Goal: Task Accomplishment & Management: Use online tool/utility

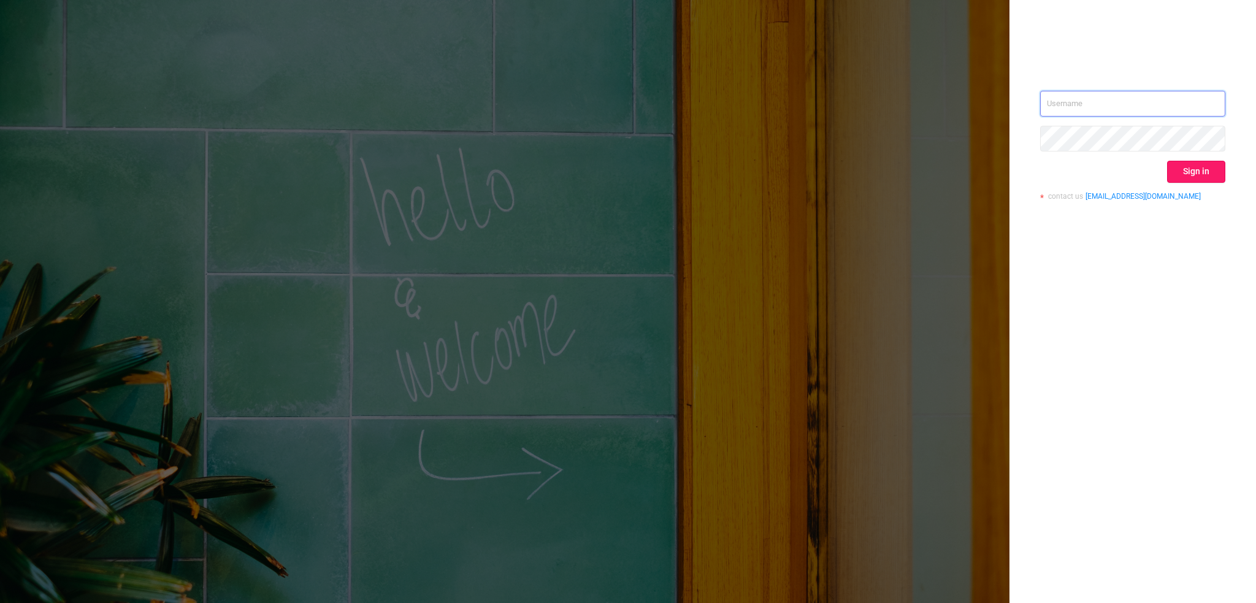
type input "[PERSON_NAME][EMAIL_ADDRESS][DOMAIN_NAME]"
click at [1192, 179] on button "Sign in" at bounding box center [1196, 172] width 58 height 22
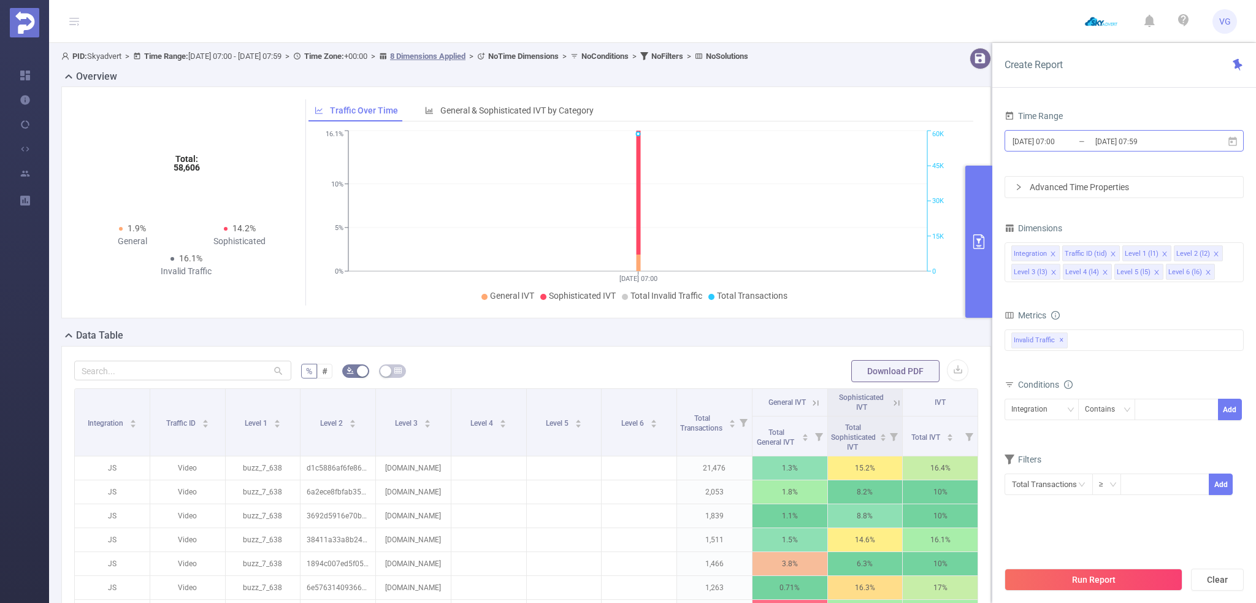
click at [1047, 141] on input "[DATE] 07:00" at bounding box center [1060, 141] width 99 height 17
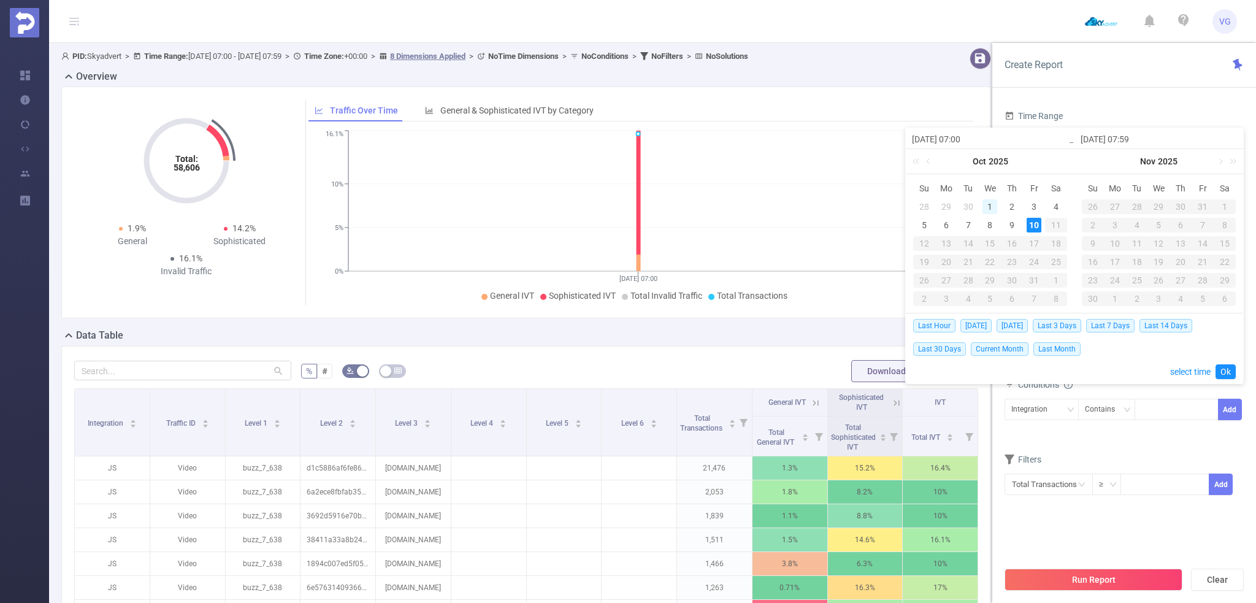
click at [986, 207] on div "1" at bounding box center [990, 206] width 15 height 15
click at [1032, 226] on div "10" at bounding box center [1034, 225] width 15 height 15
type input "[DATE] 07:00"
click at [1235, 377] on link "Ok" at bounding box center [1226, 371] width 20 height 15
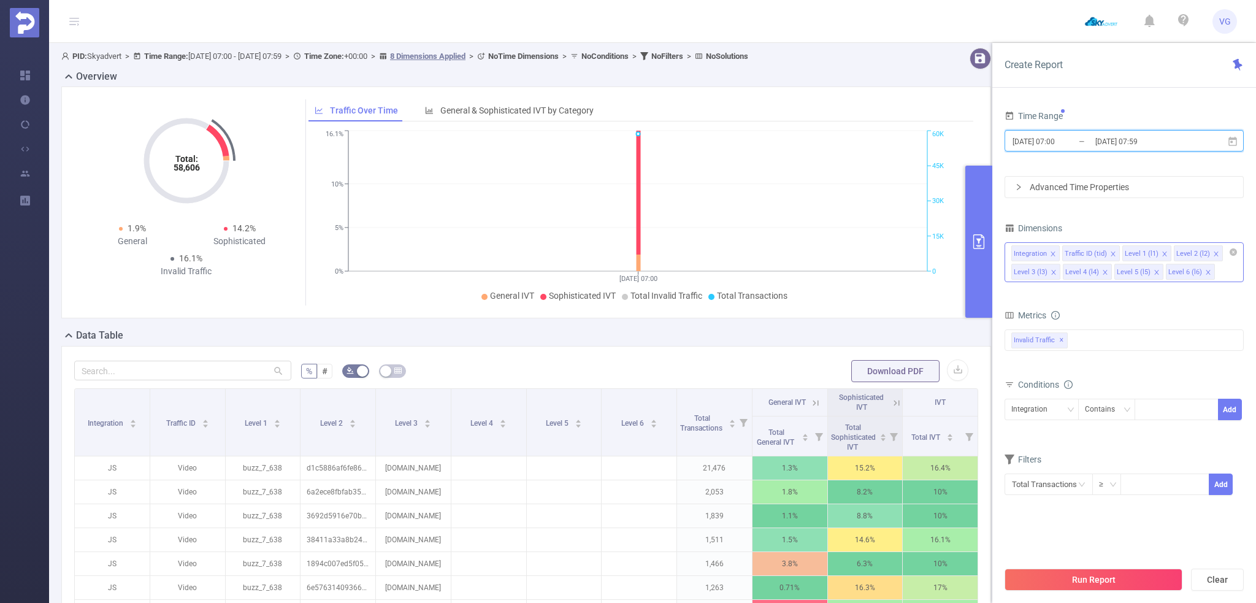
click at [1213, 253] on icon "icon: close" at bounding box center [1216, 254] width 6 height 6
click at [1057, 269] on icon "icon: close" at bounding box center [1054, 272] width 6 height 6
click at [1213, 253] on icon "icon: close" at bounding box center [1216, 254] width 6 height 6
click at [1212, 253] on div "Integration Traffic ID (tid) Level 1 (l1) Level 5 (l5) Level 6 (l6)" at bounding box center [1124, 253] width 226 height 20
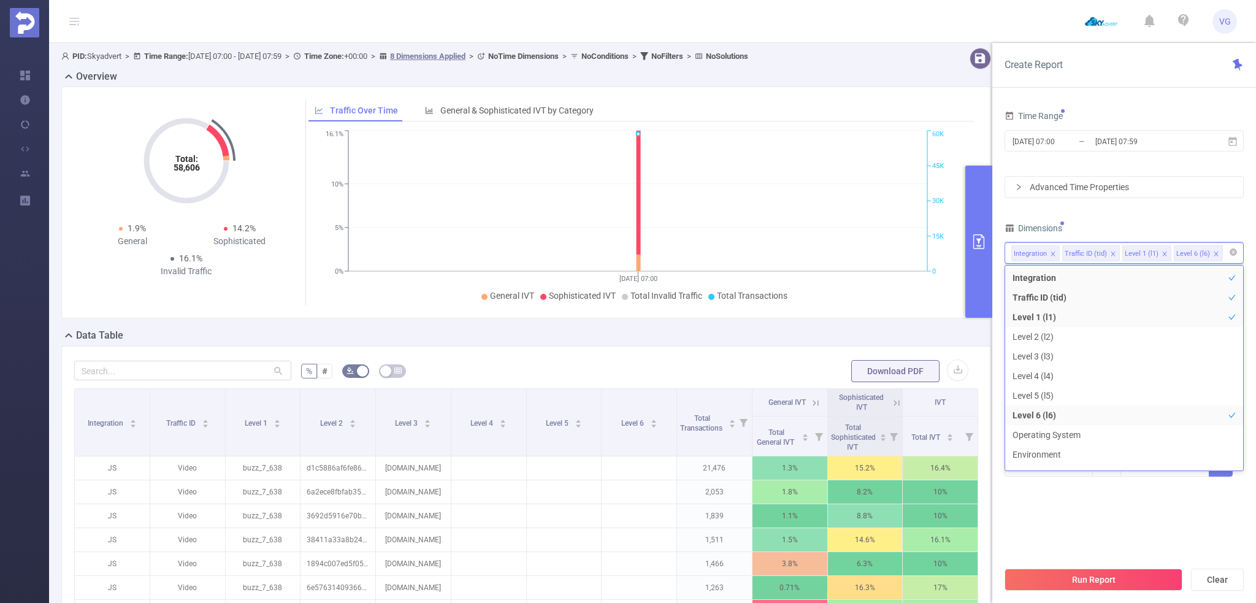
click at [1213, 255] on icon "icon: close" at bounding box center [1216, 254] width 6 height 6
click at [1043, 586] on button "Run Report" at bounding box center [1094, 580] width 178 height 22
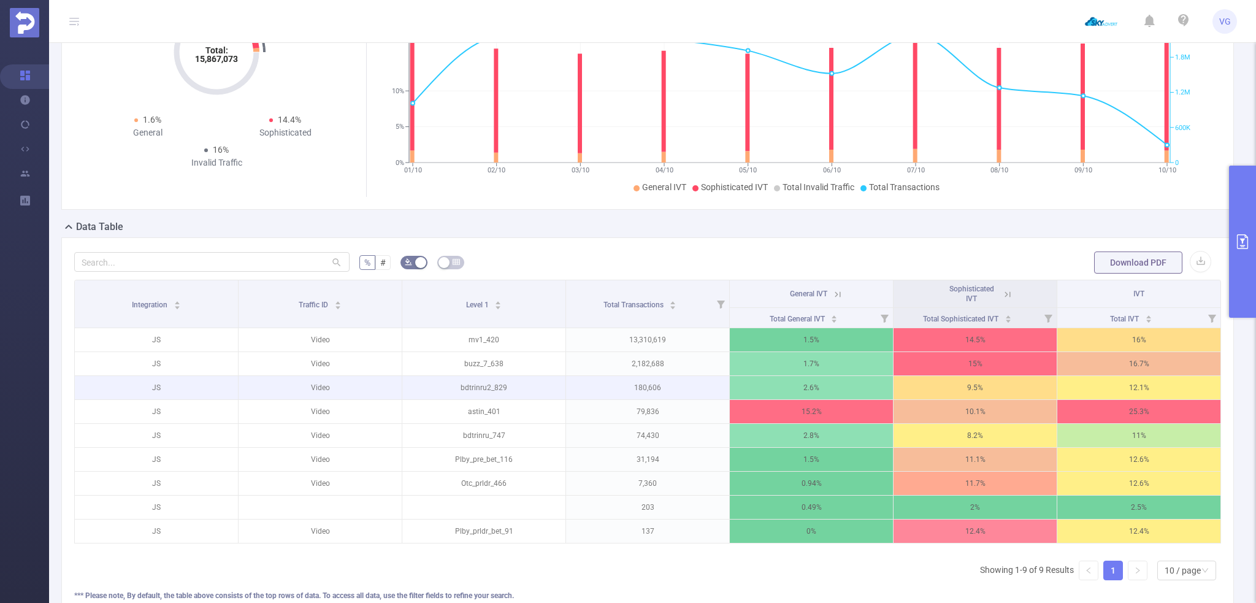
scroll to position [123, 0]
